Goal: Contribute content: Contribute content

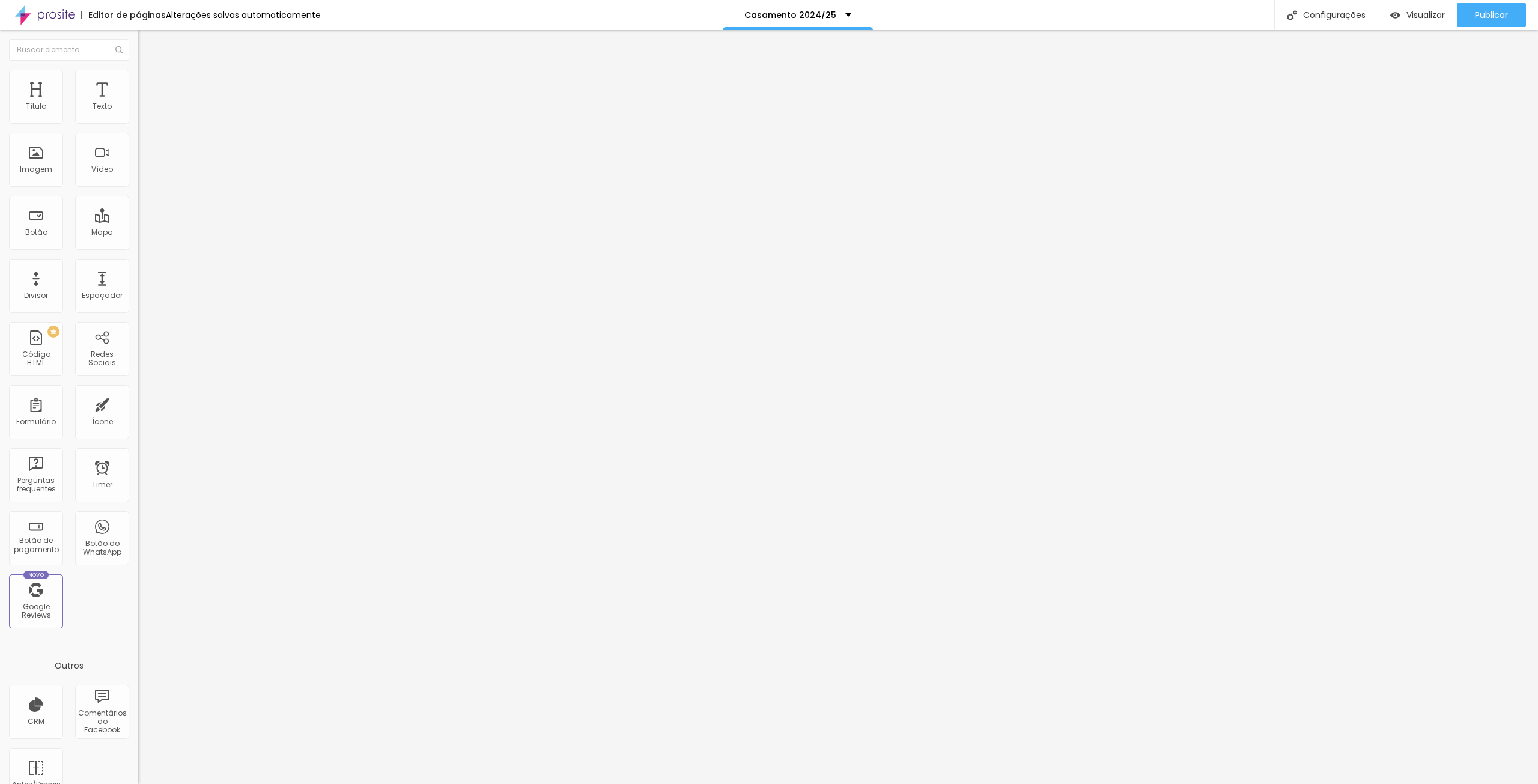
click at [138, 103] on span "Trocar imagem" at bounding box center [170, 98] width 66 height 11
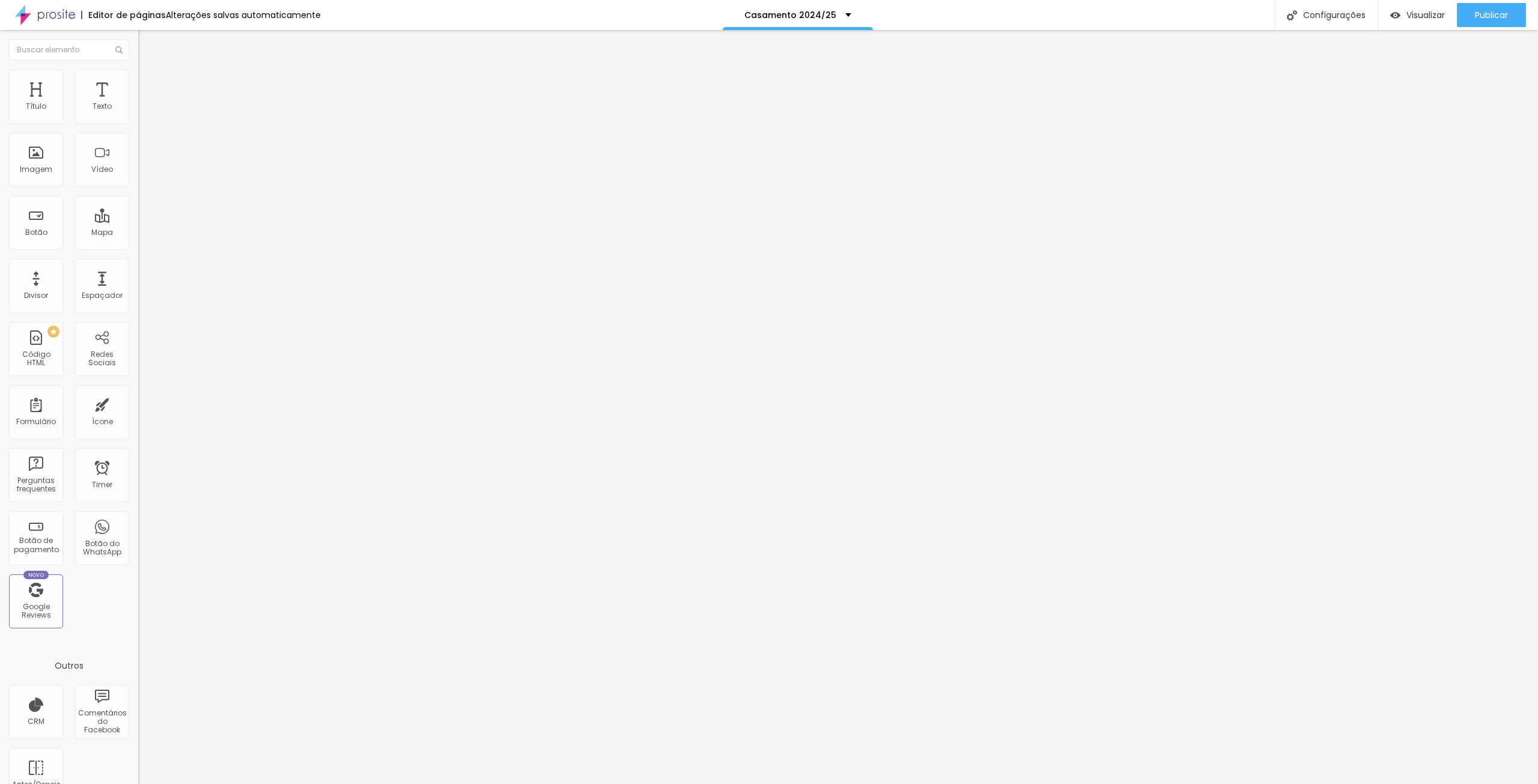
click at [138, 102] on div "Trocar imagem" at bounding box center [207, 97] width 138 height 8
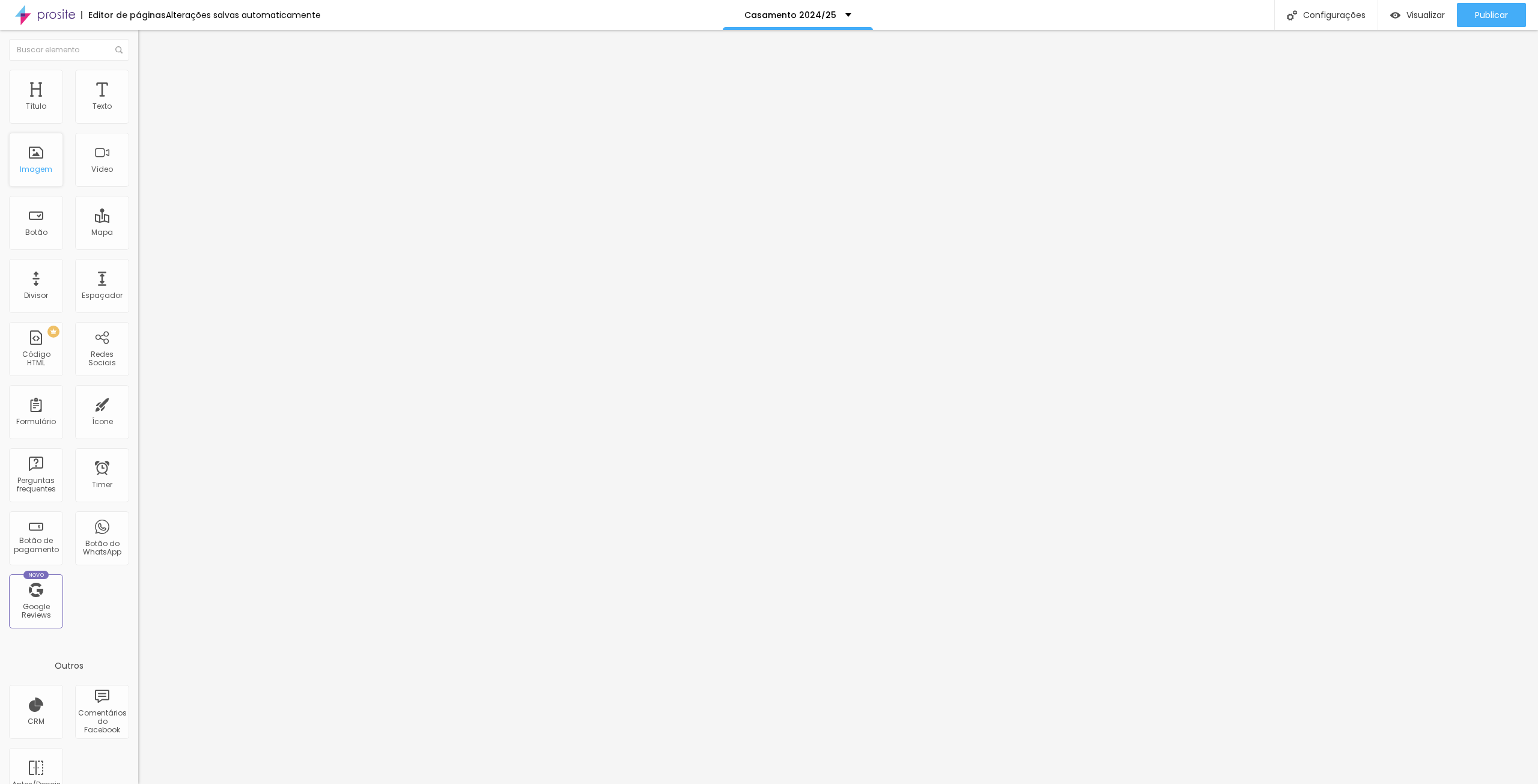
click at [33, 166] on div "Imagem" at bounding box center [36, 170] width 32 height 8
click at [138, 103] on span "Adicionar imagem" at bounding box center [177, 98] width 78 height 11
click at [1153, 17] on span "Visualizar" at bounding box center [1425, 15] width 38 height 10
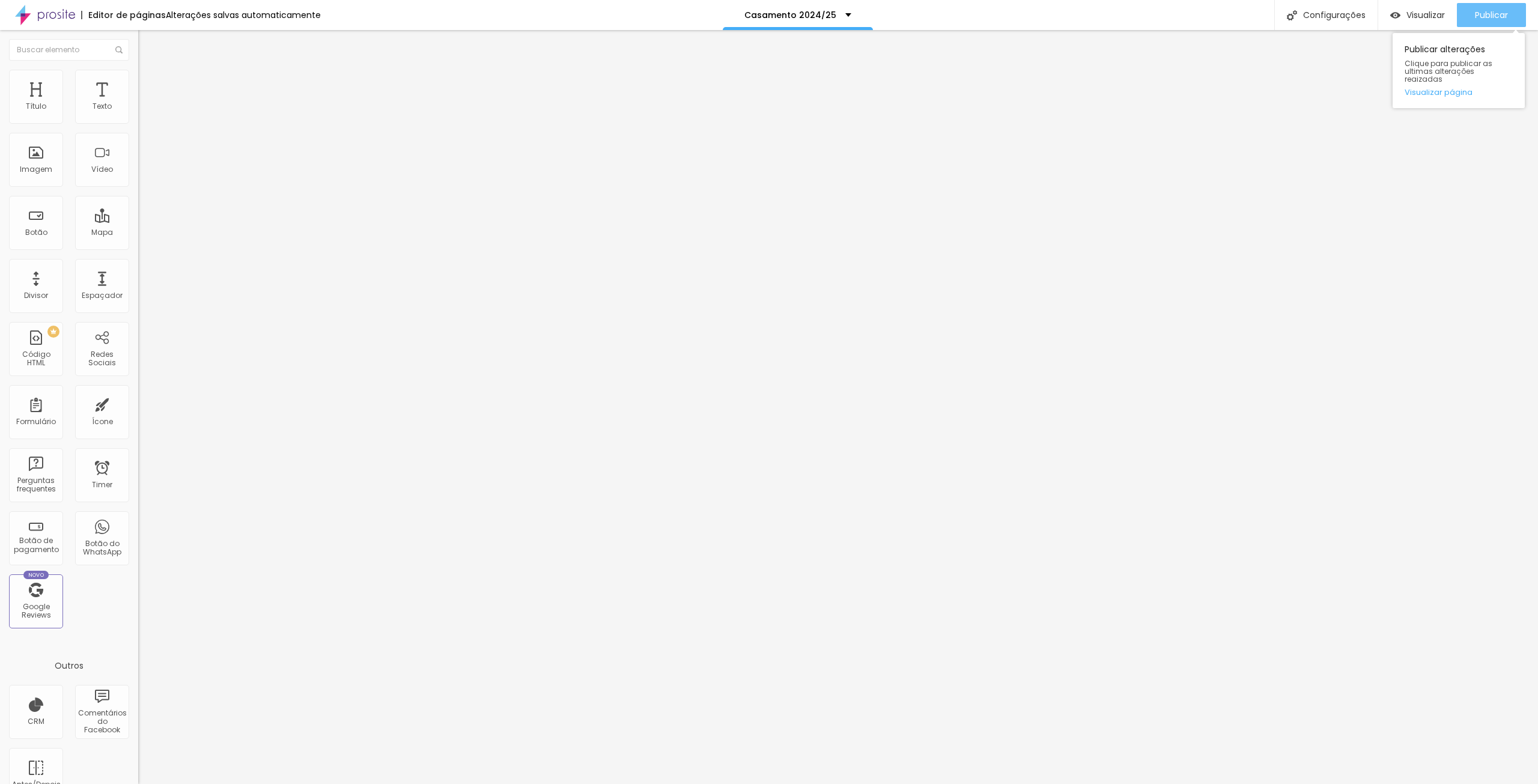
click at [1153, 19] on span "Publicar" at bounding box center [1492, 15] width 33 height 10
